Goal: Check status: Check status

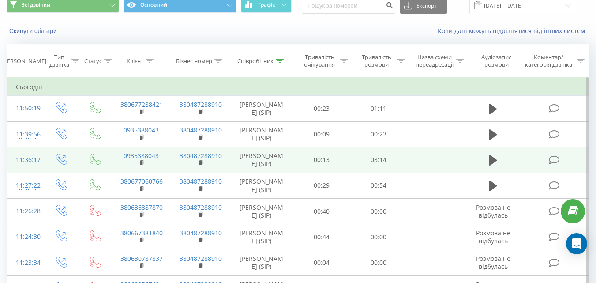
scroll to position [44, 0]
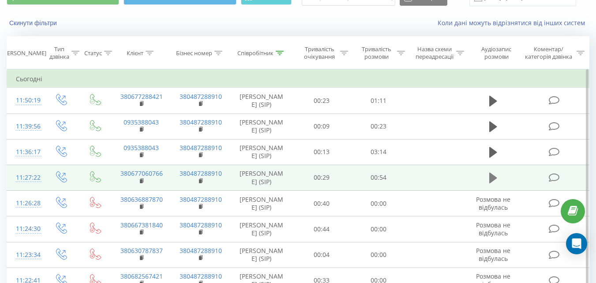
click at [491, 177] on icon at bounding box center [494, 178] width 8 height 11
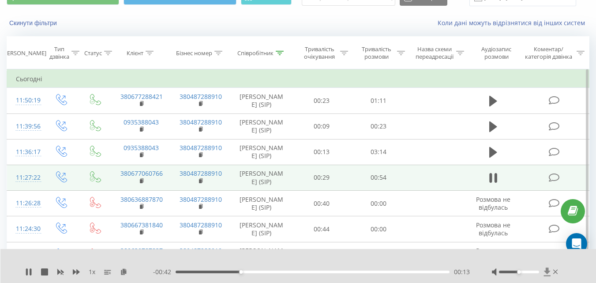
click at [550, 269] on icon at bounding box center [548, 272] width 8 height 9
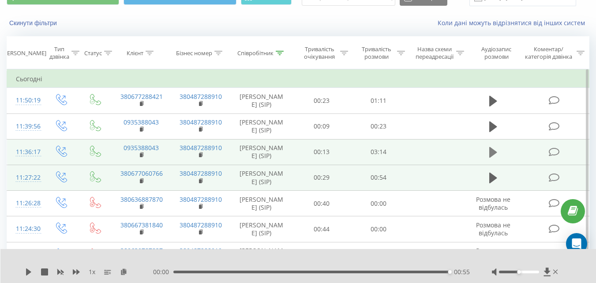
click at [492, 153] on icon at bounding box center [494, 152] width 8 height 11
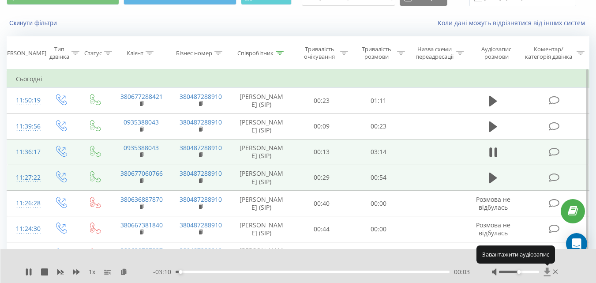
click at [548, 271] on icon at bounding box center [547, 272] width 7 height 8
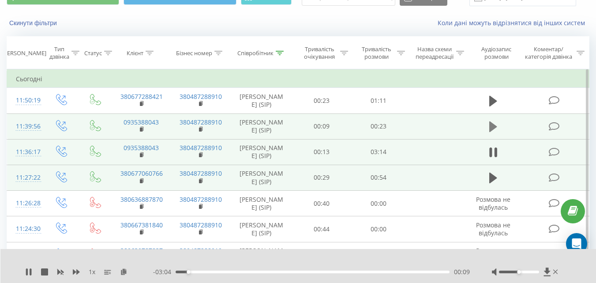
click at [491, 126] on icon at bounding box center [494, 126] width 8 height 11
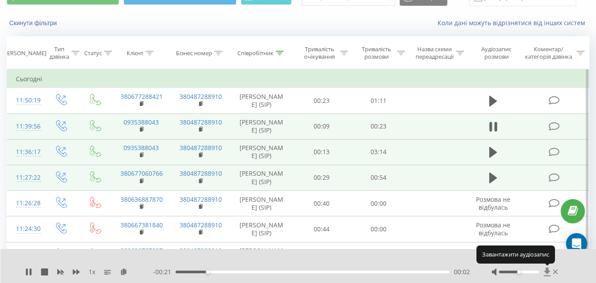
click at [548, 271] on icon at bounding box center [547, 272] width 7 height 8
